Goal: Transaction & Acquisition: Purchase product/service

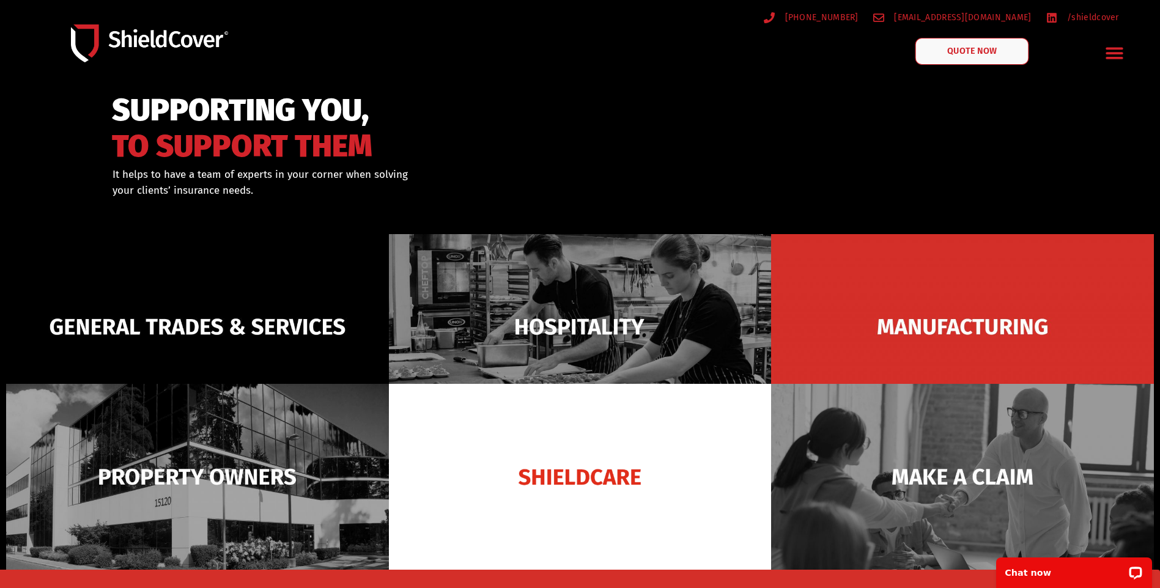
click at [992, 51] on span "QUOTE NOW" at bounding box center [972, 51] width 49 height 9
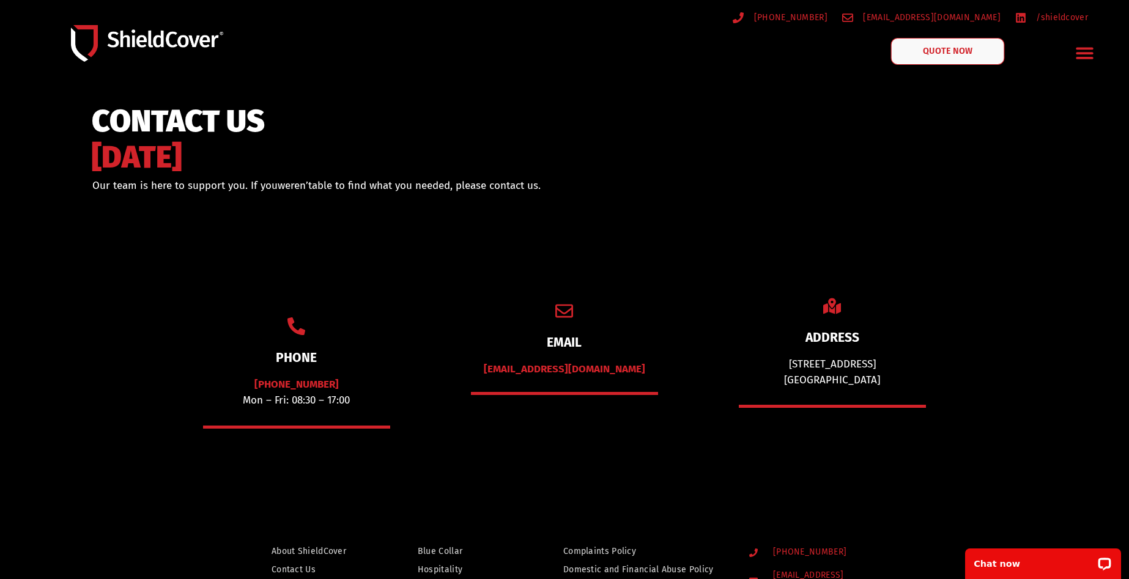
click at [930, 47] on span "QUOTE NOW" at bounding box center [948, 51] width 49 height 9
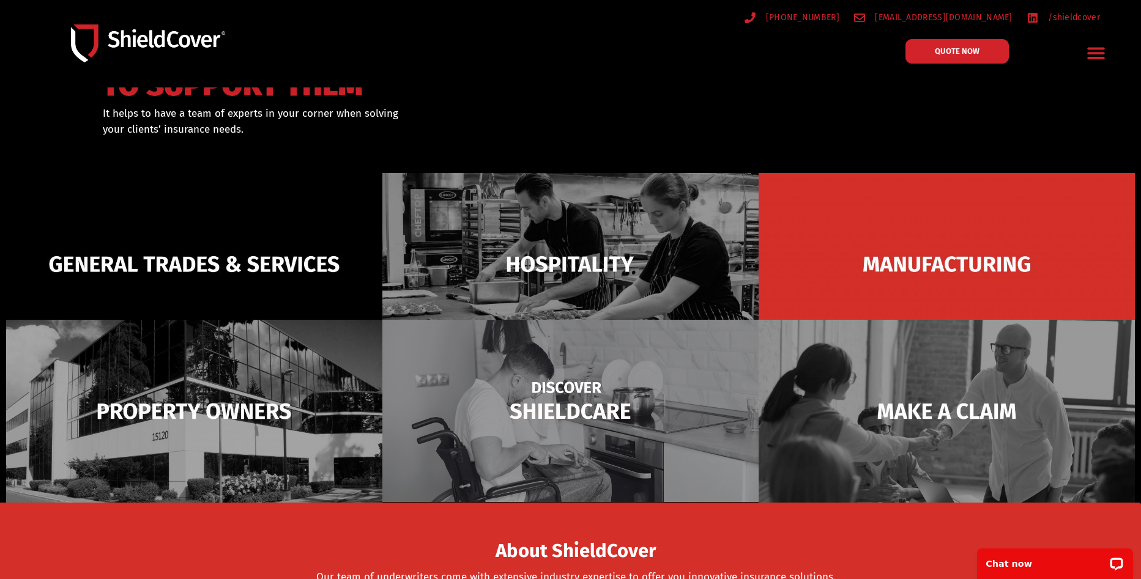
click at [543, 413] on img at bounding box center [570, 411] width 376 height 182
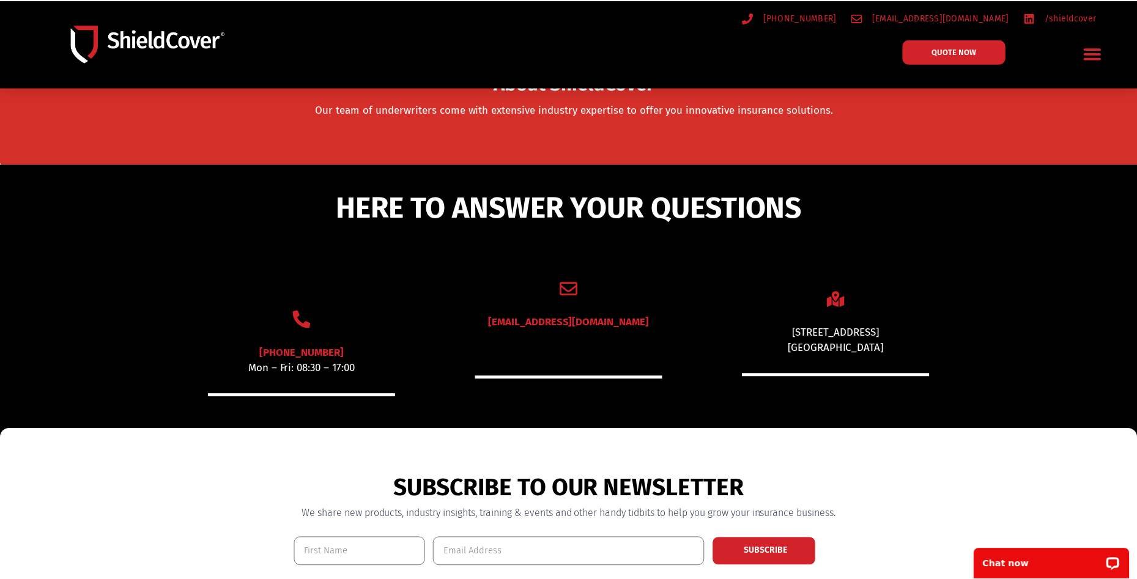
scroll to position [284, 0]
